Goal: Check status: Check status

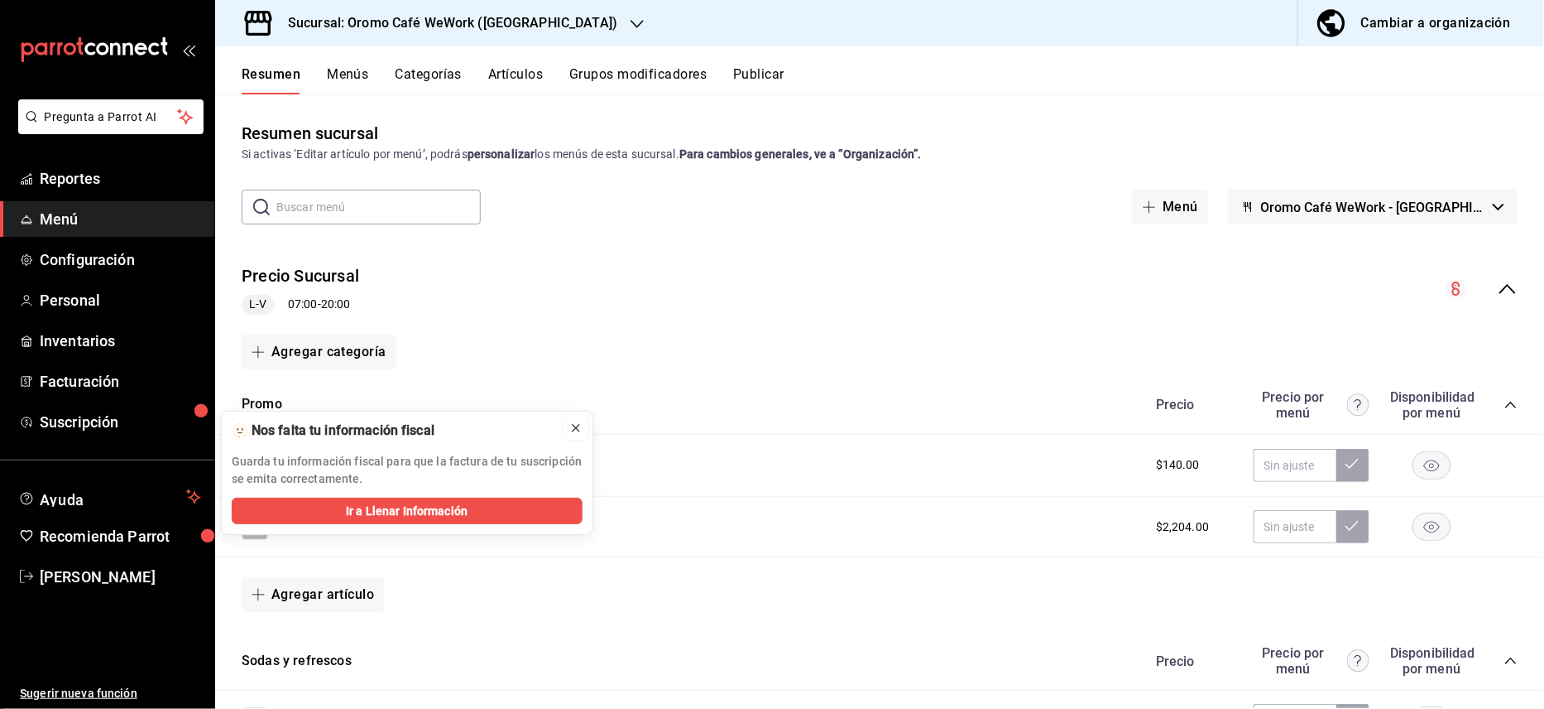
click at [584, 428] on button at bounding box center [576, 428] width 26 height 26
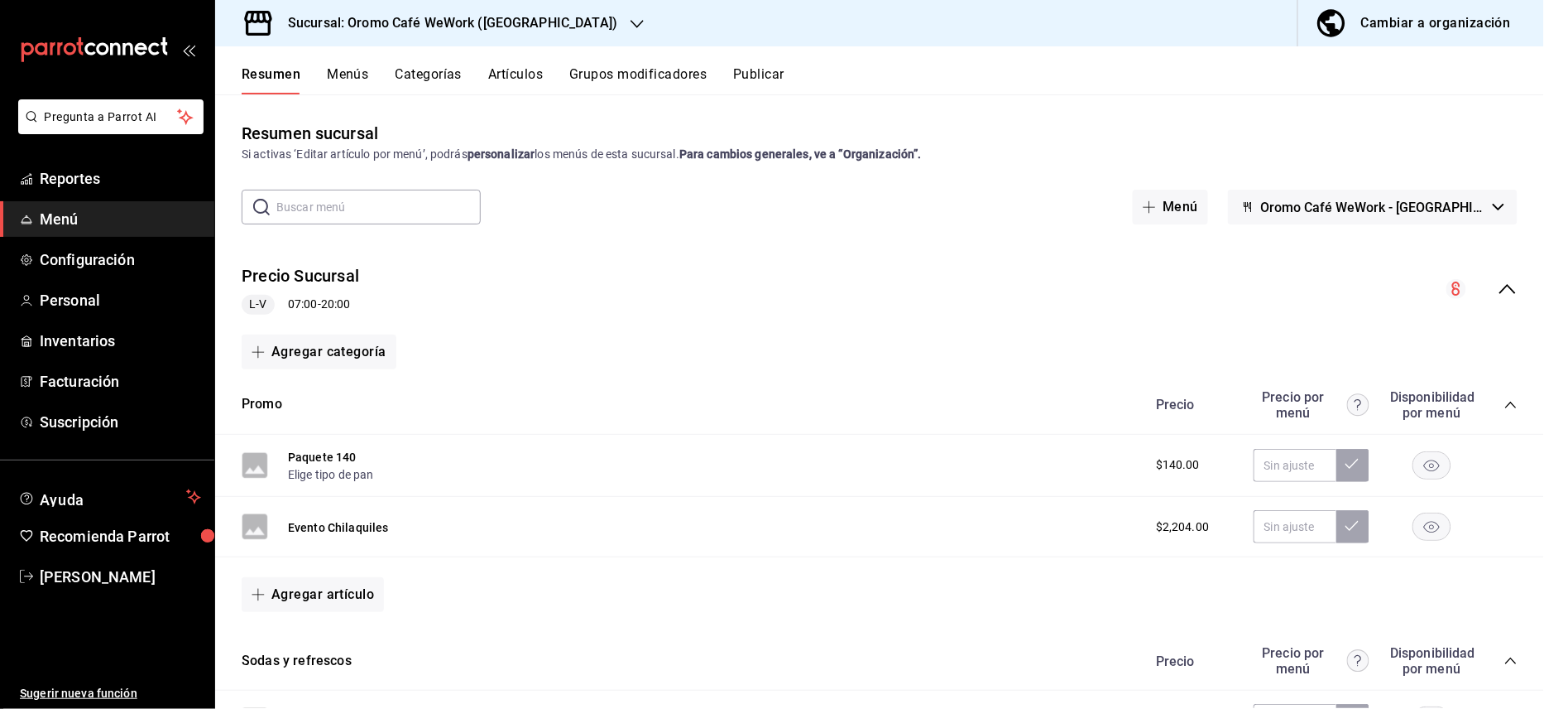
click at [526, 25] on h3 "Sucursal: Oromo Café WeWork ([GEOGRAPHIC_DATA])" at bounding box center [446, 23] width 343 height 20
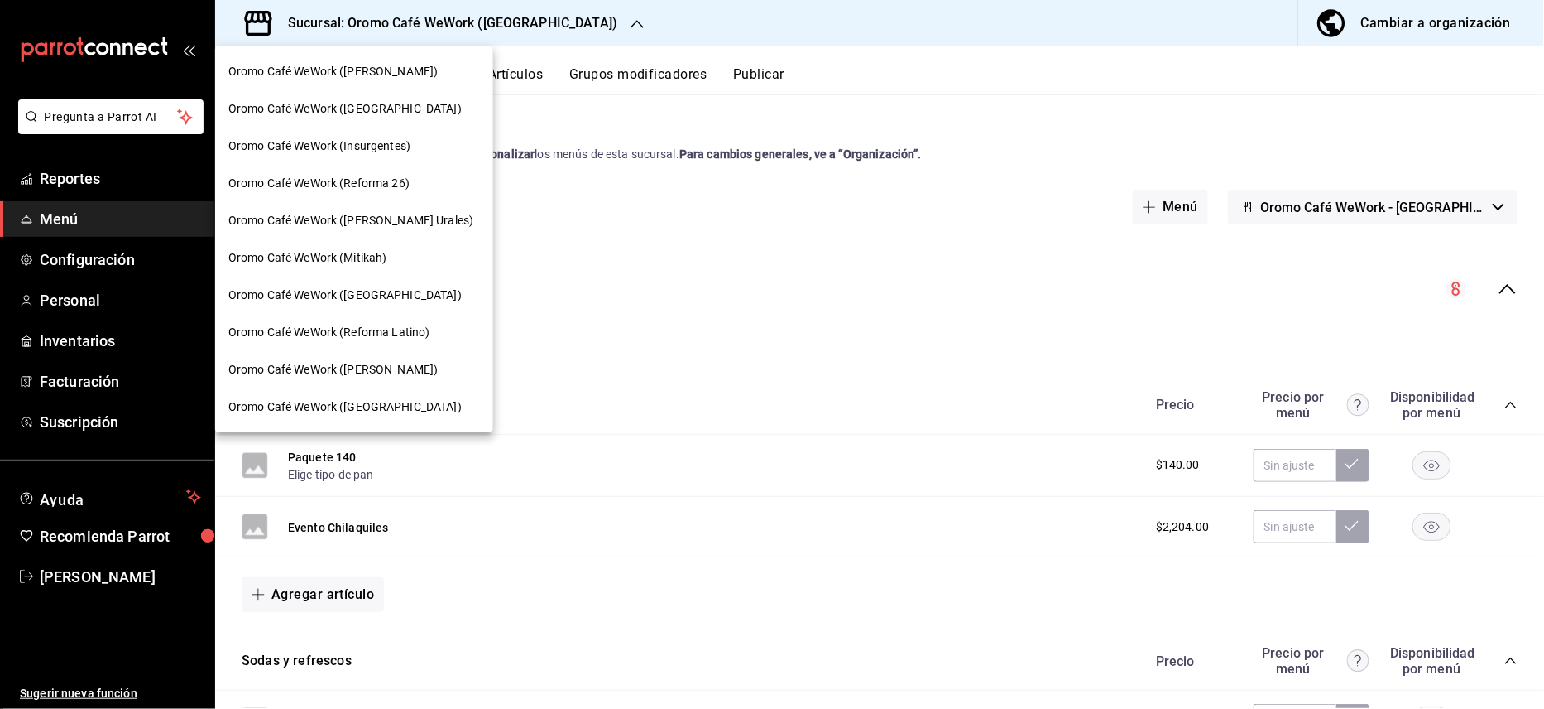
click at [429, 73] on span "Oromo Café WeWork ([PERSON_NAME])" at bounding box center [332, 71] width 209 height 17
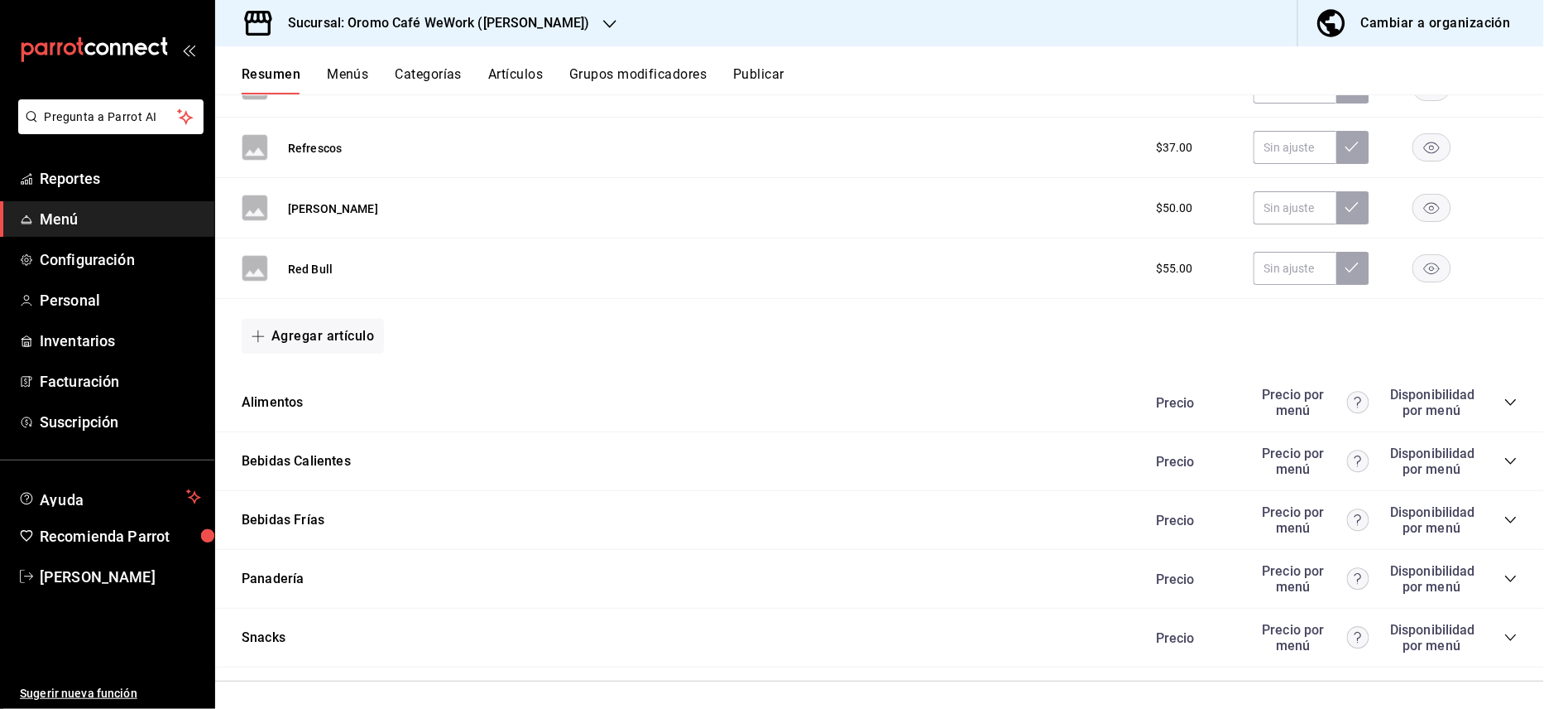
scroll to position [639, 0]
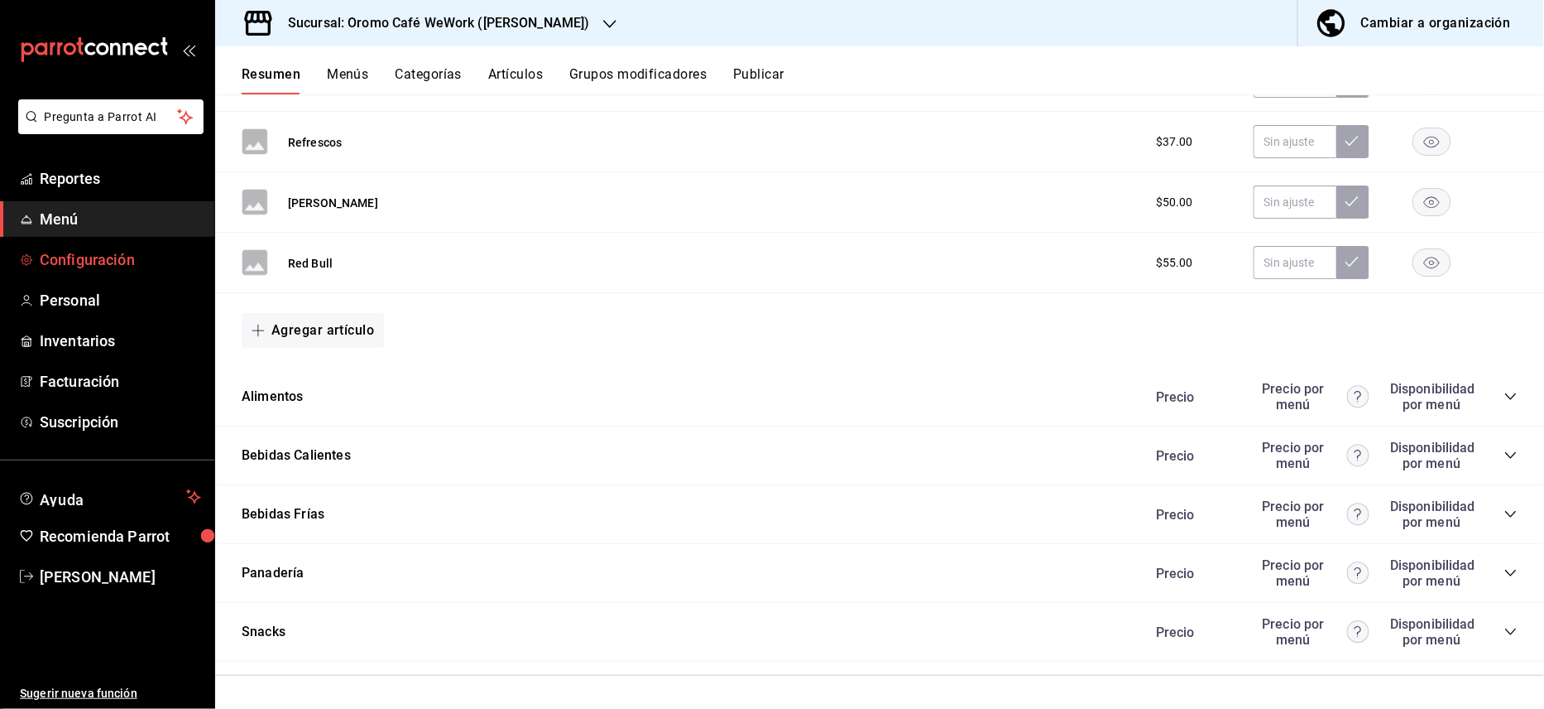
click at [41, 257] on span "Configuración" at bounding box center [120, 259] width 161 height 22
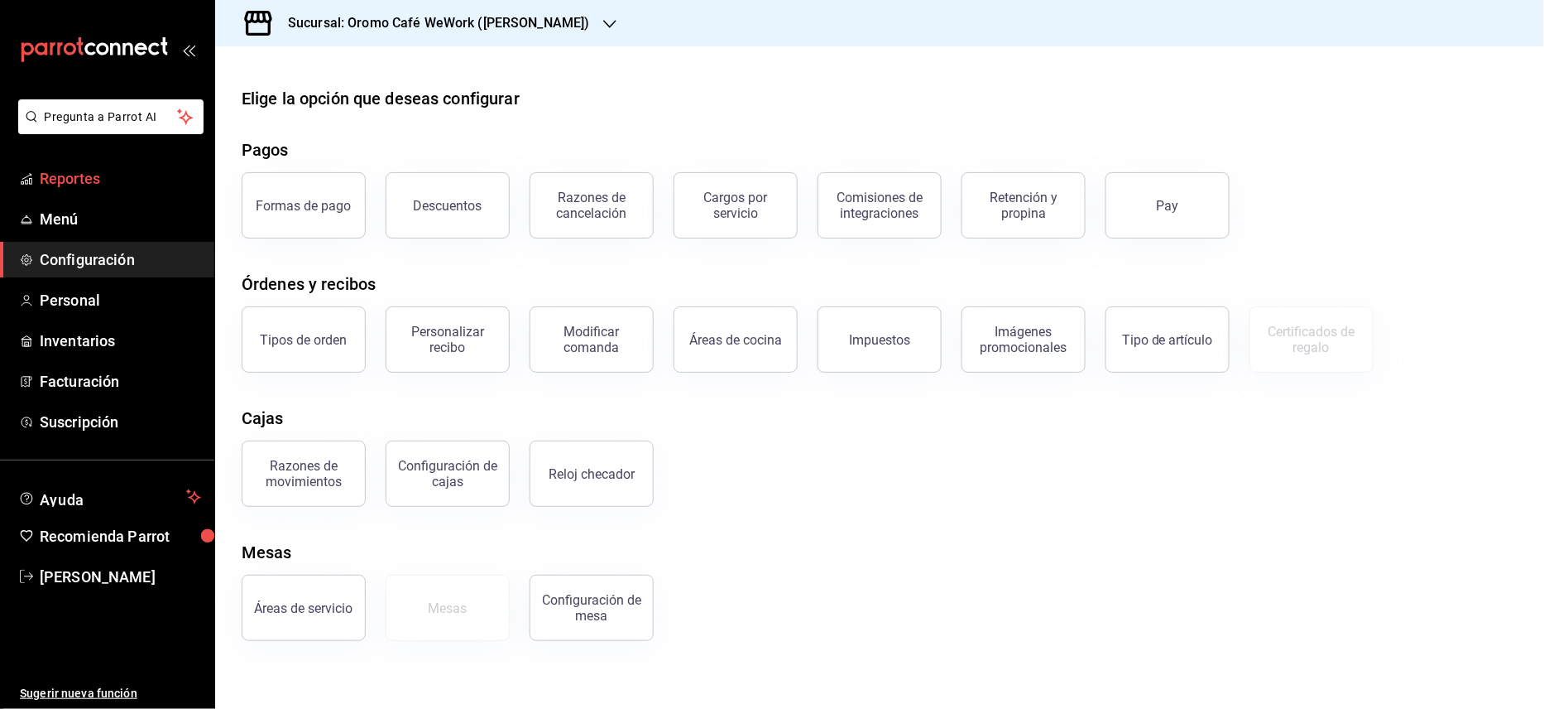
click at [46, 180] on span "Reportes" at bounding box center [120, 178] width 161 height 22
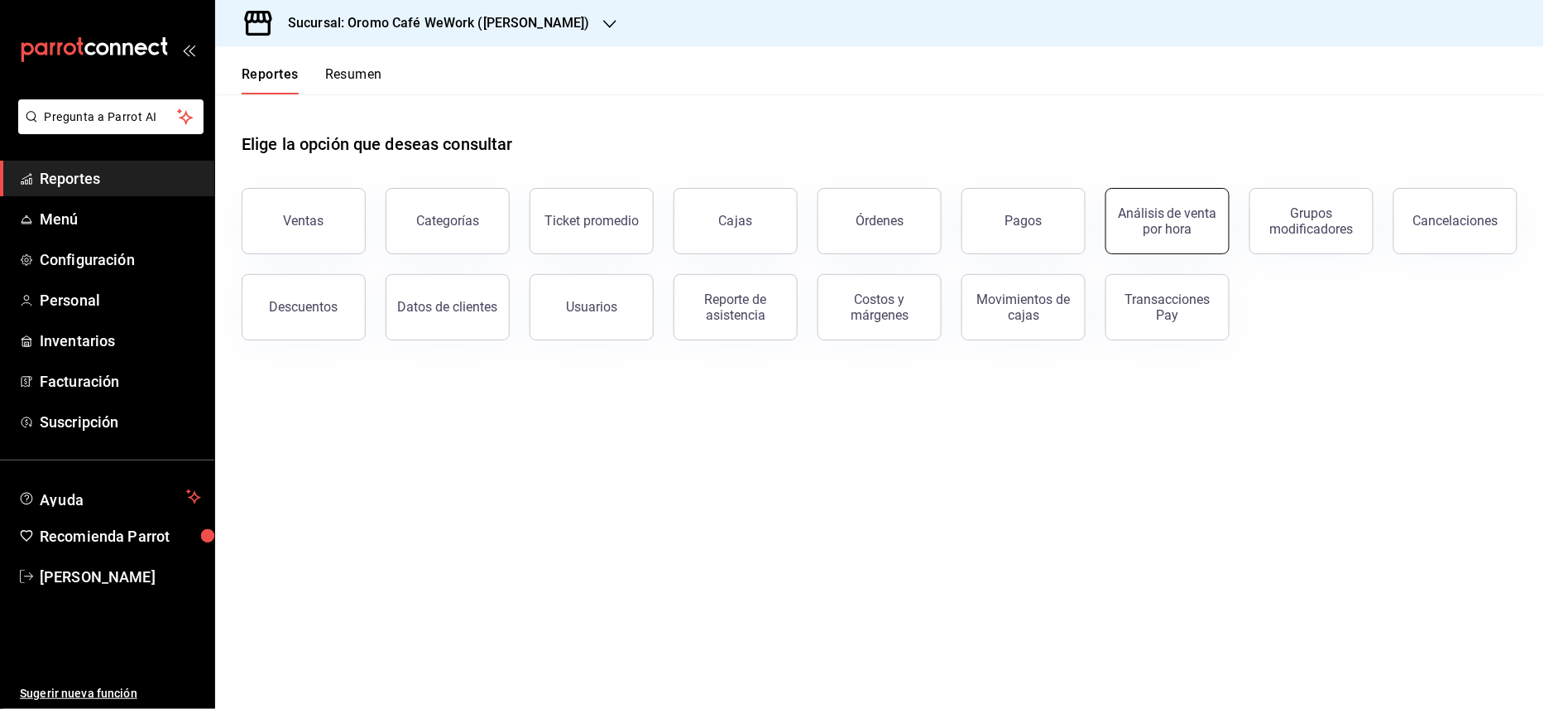
click at [1203, 229] on div "Análisis de venta por hora" at bounding box center [1168, 220] width 103 height 31
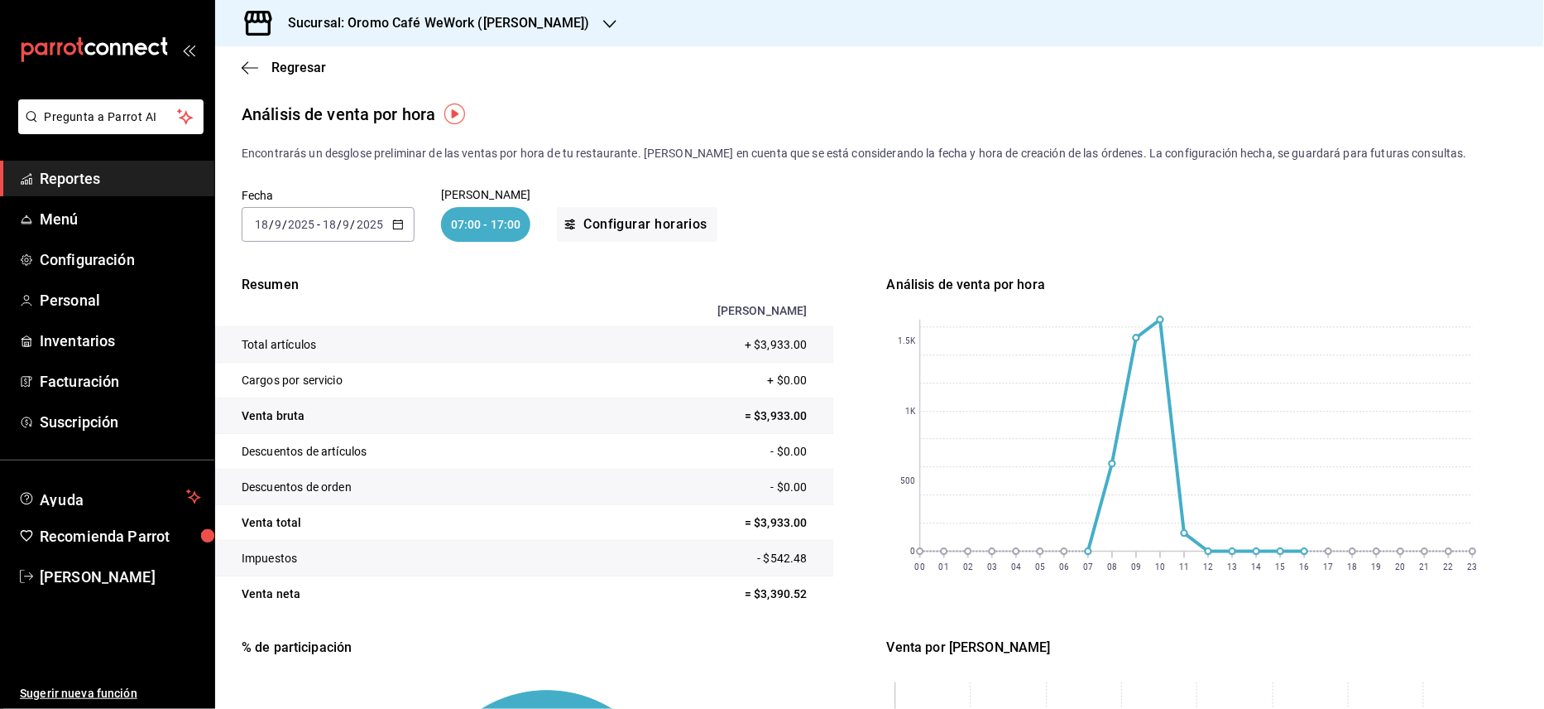
click at [399, 216] on div "[DATE] [DATE] - [DATE] [DATE]" at bounding box center [328, 224] width 173 height 35
click at [305, 459] on span "Rango de fechas" at bounding box center [320, 460] width 128 height 17
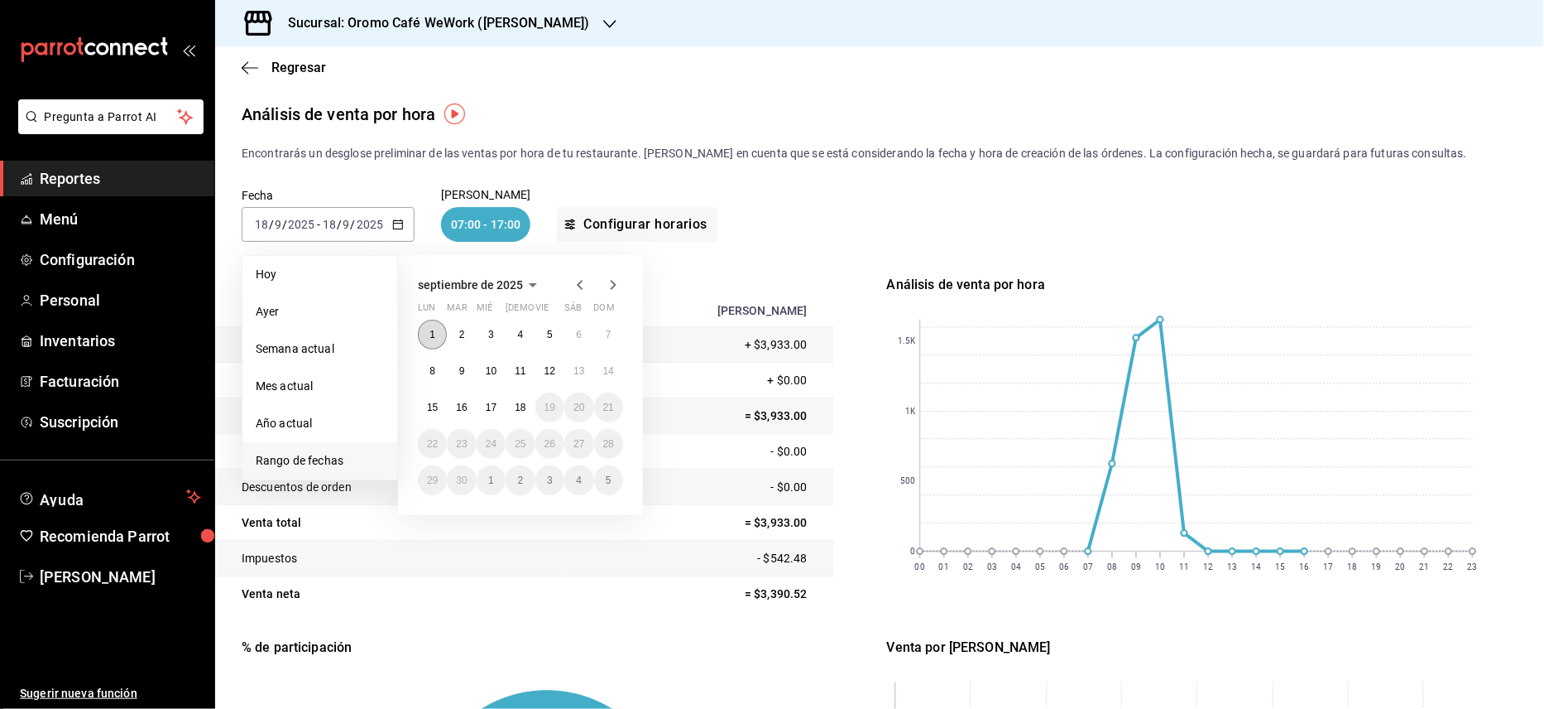
click at [435, 332] on abbr "1" at bounding box center [433, 335] width 6 height 12
click at [517, 412] on button "18" at bounding box center [520, 407] width 29 height 30
